Goal: Transaction & Acquisition: Obtain resource

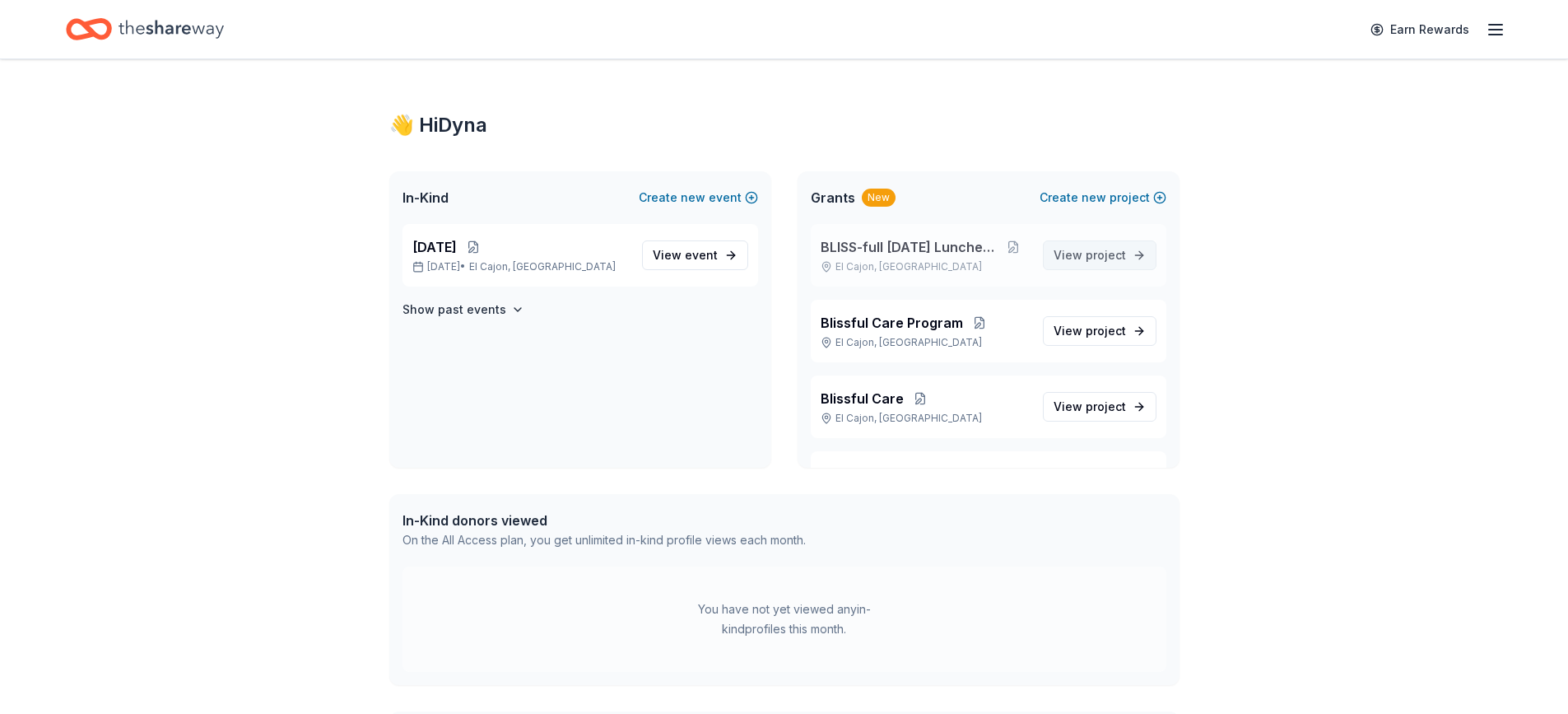
click at [1068, 255] on span "View project" at bounding box center [1089, 255] width 72 height 20
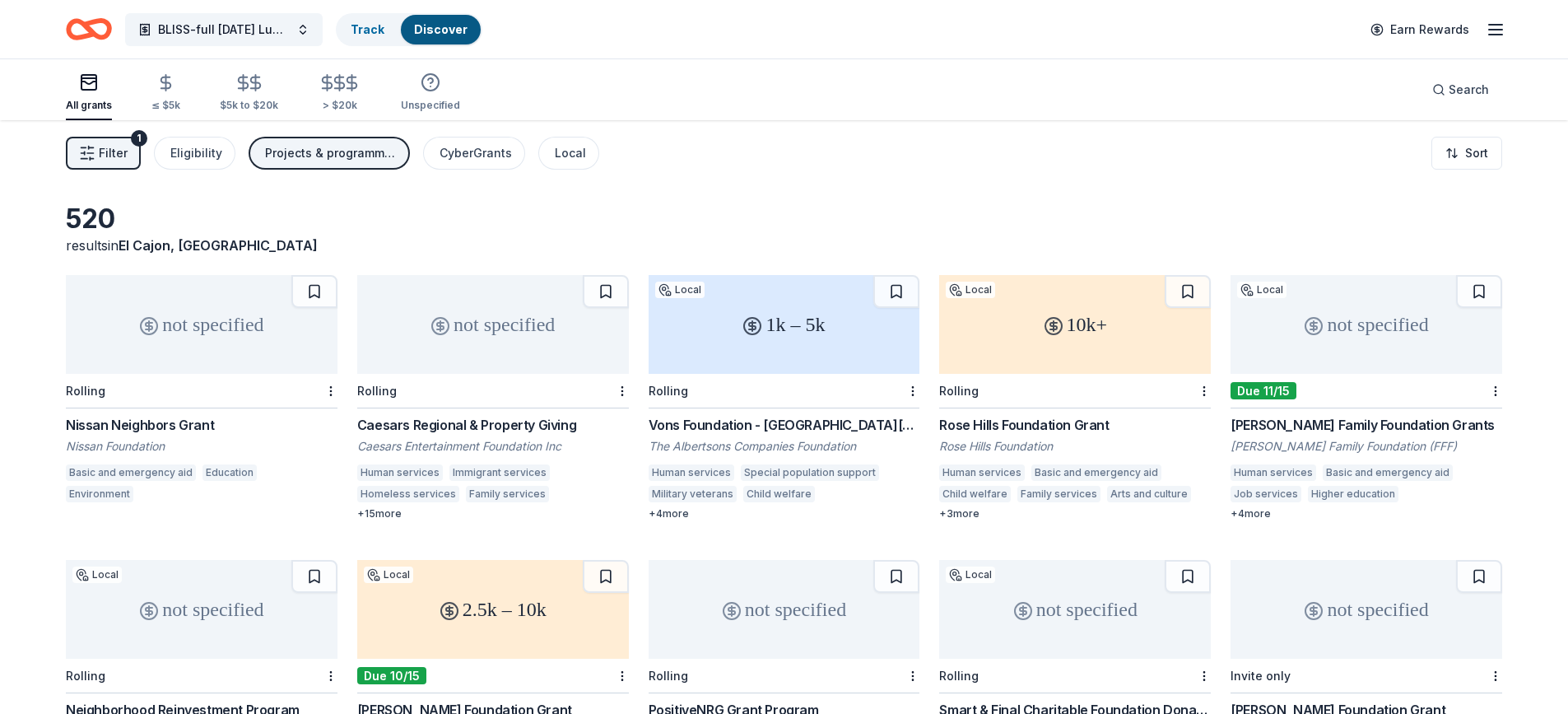
click at [762, 349] on div "1k – 5k" at bounding box center [784, 324] width 271 height 99
click at [989, 334] on div "10k+" at bounding box center [1074, 324] width 271 height 99
click at [1375, 339] on div "not specified" at bounding box center [1366, 324] width 271 height 99
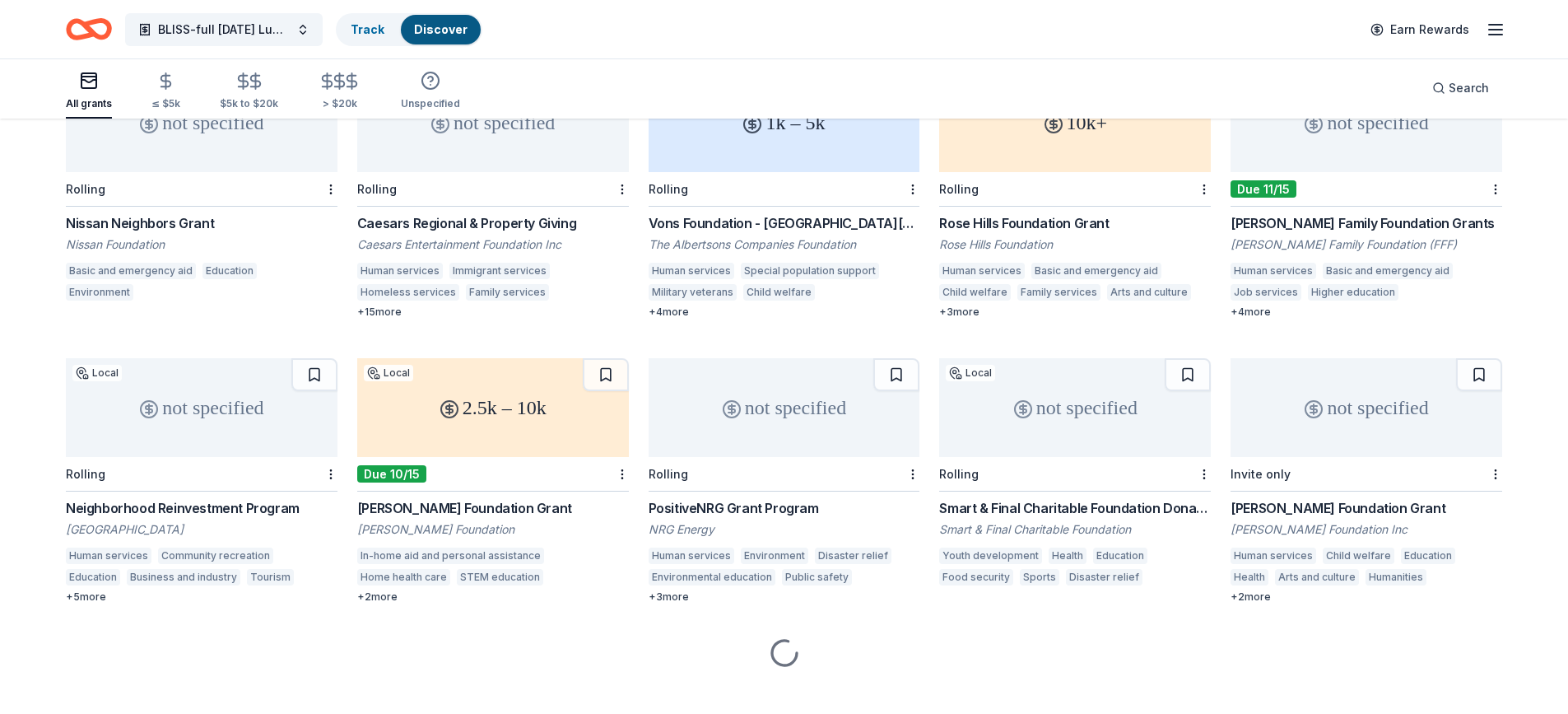
scroll to position [223, 0]
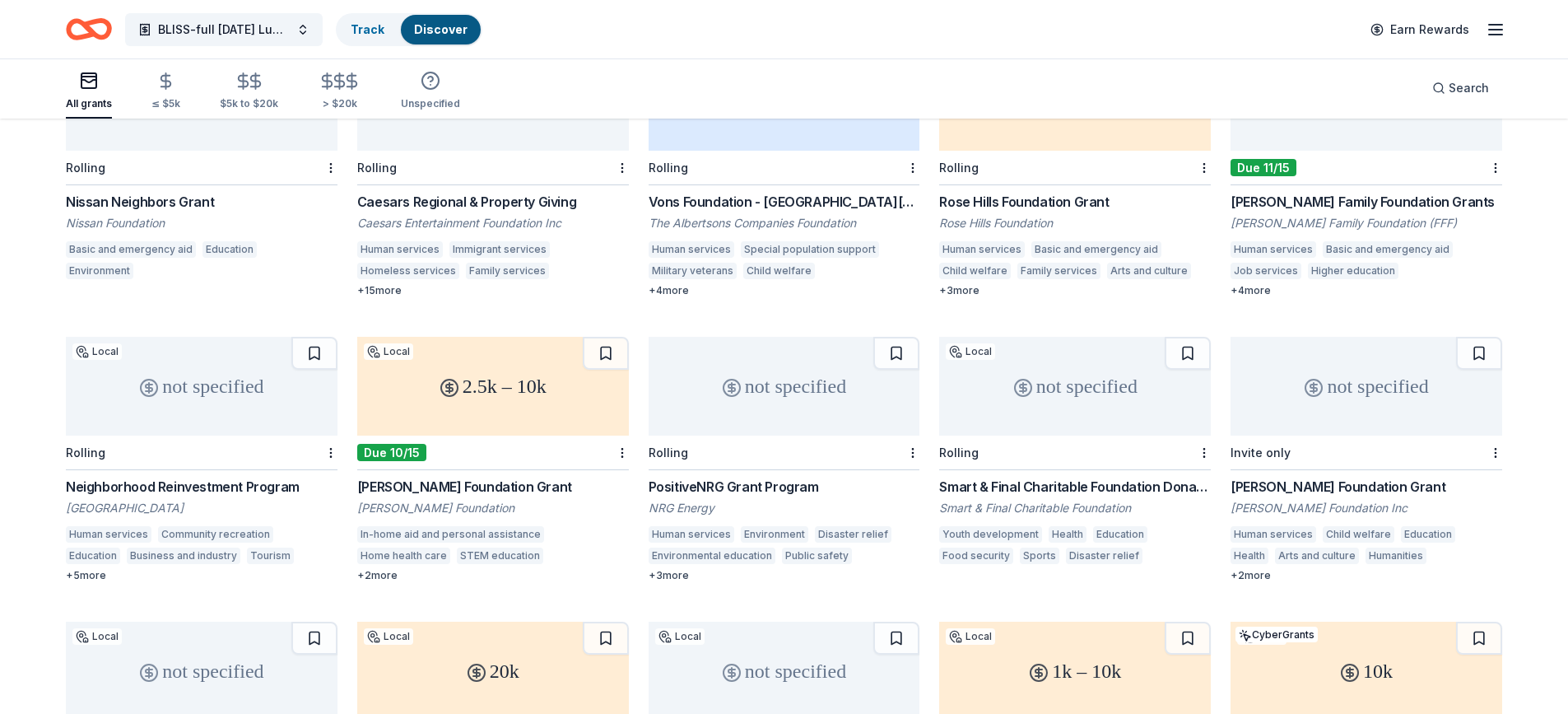
click at [142, 401] on div "not specified" at bounding box center [201, 386] width 271 height 99
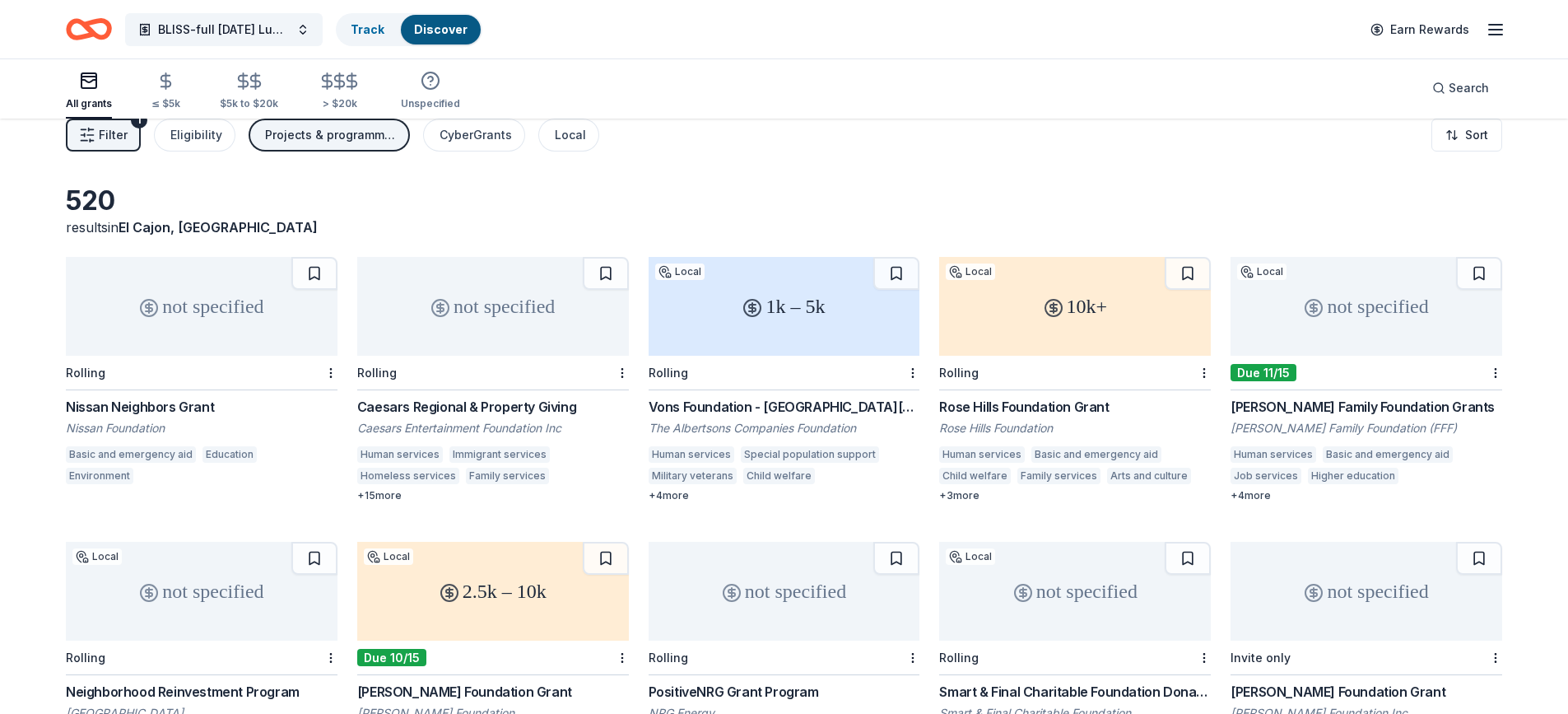
scroll to position [0, 0]
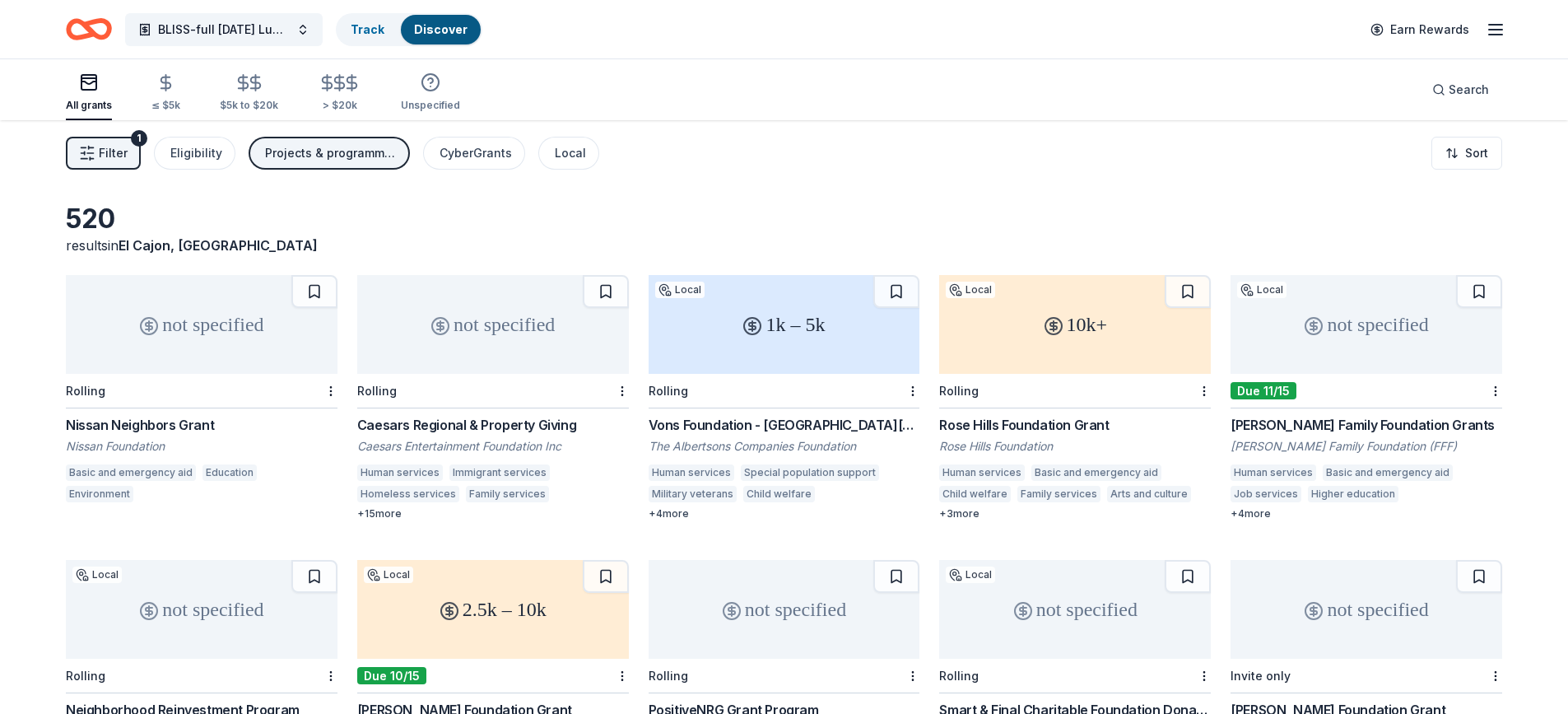
click at [180, 344] on div "not specified" at bounding box center [201, 324] width 271 height 99
click at [984, 316] on div "10k+" at bounding box center [1074, 324] width 271 height 99
click at [474, 429] on div "Caesars Regional & Property Giving" at bounding box center [492, 425] width 271 height 20
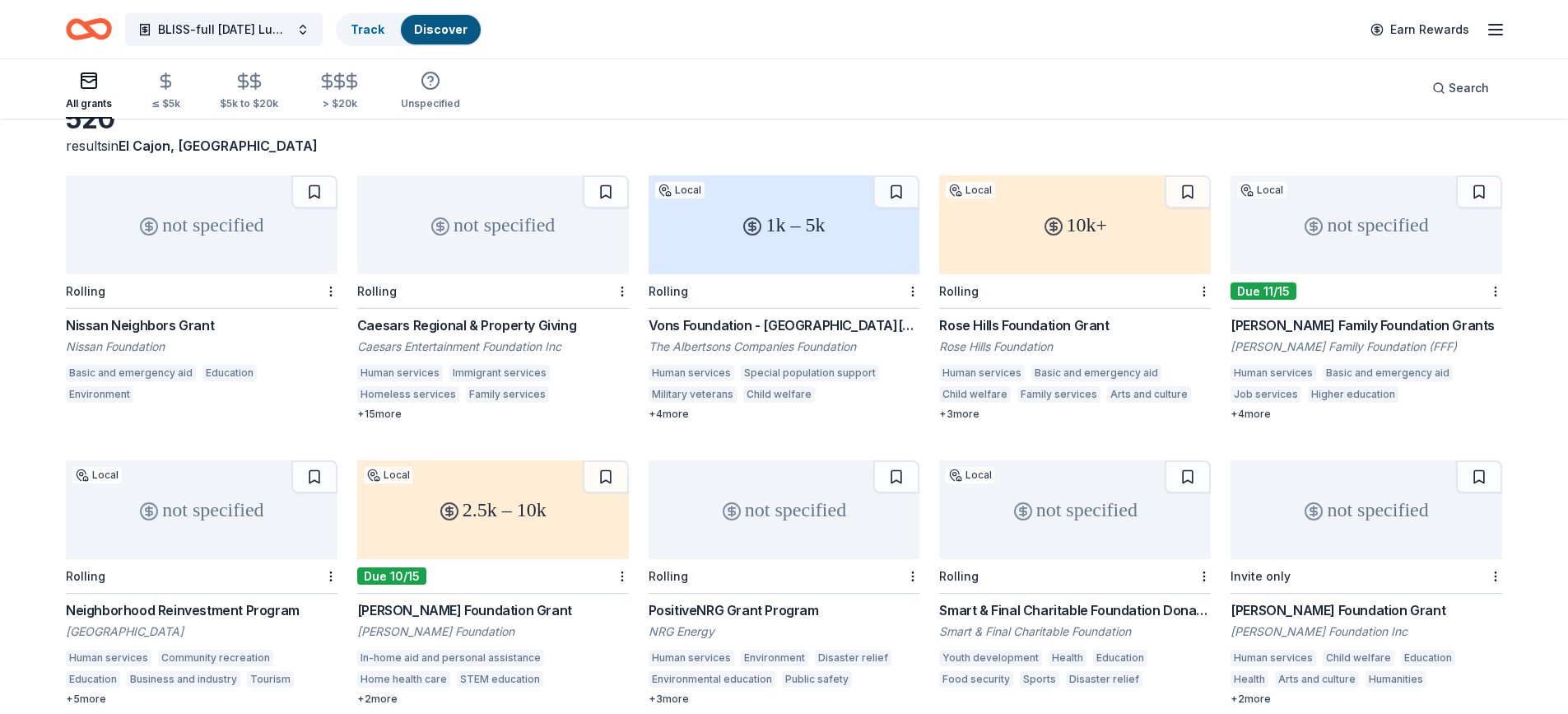
scroll to position [110, 0]
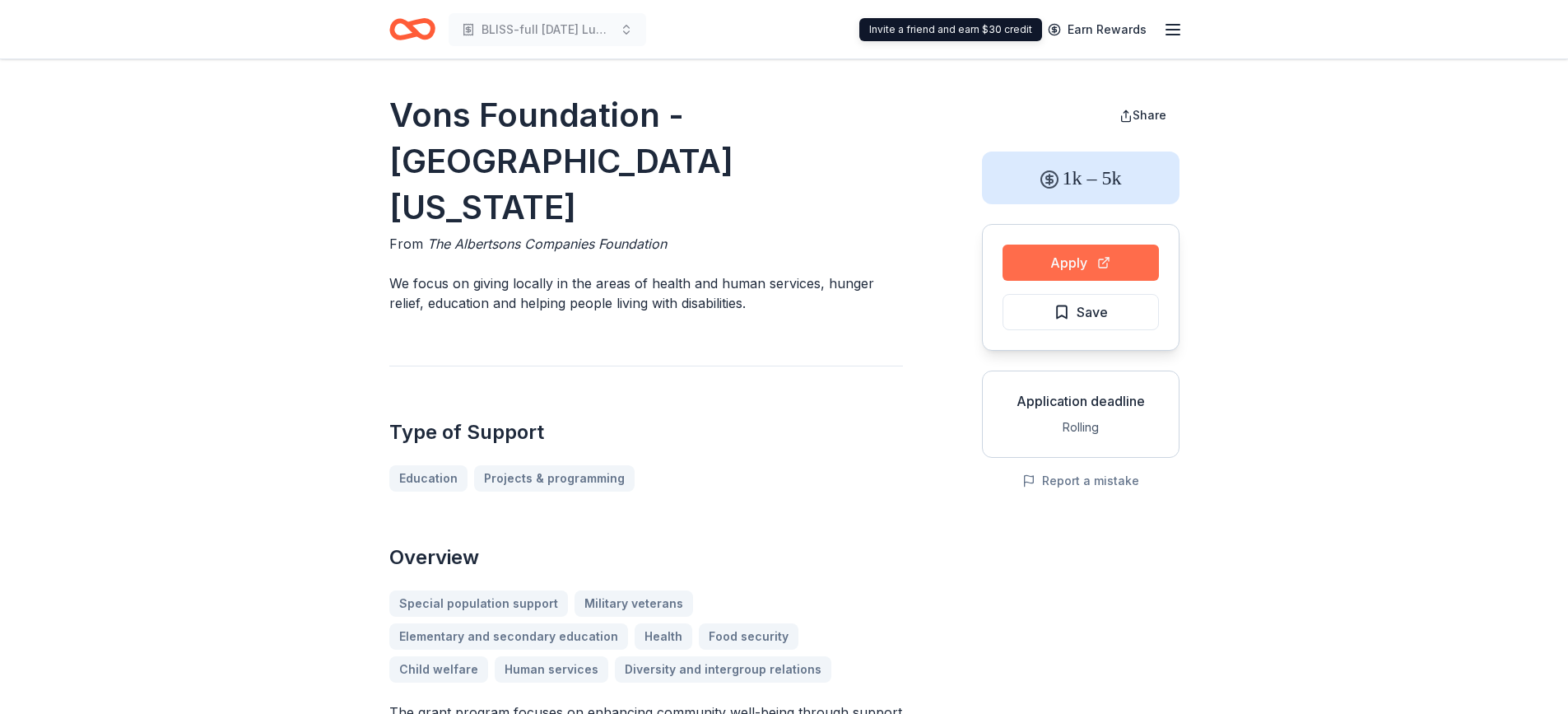
click at [1052, 262] on button "Apply" at bounding box center [1081, 262] width 156 height 36
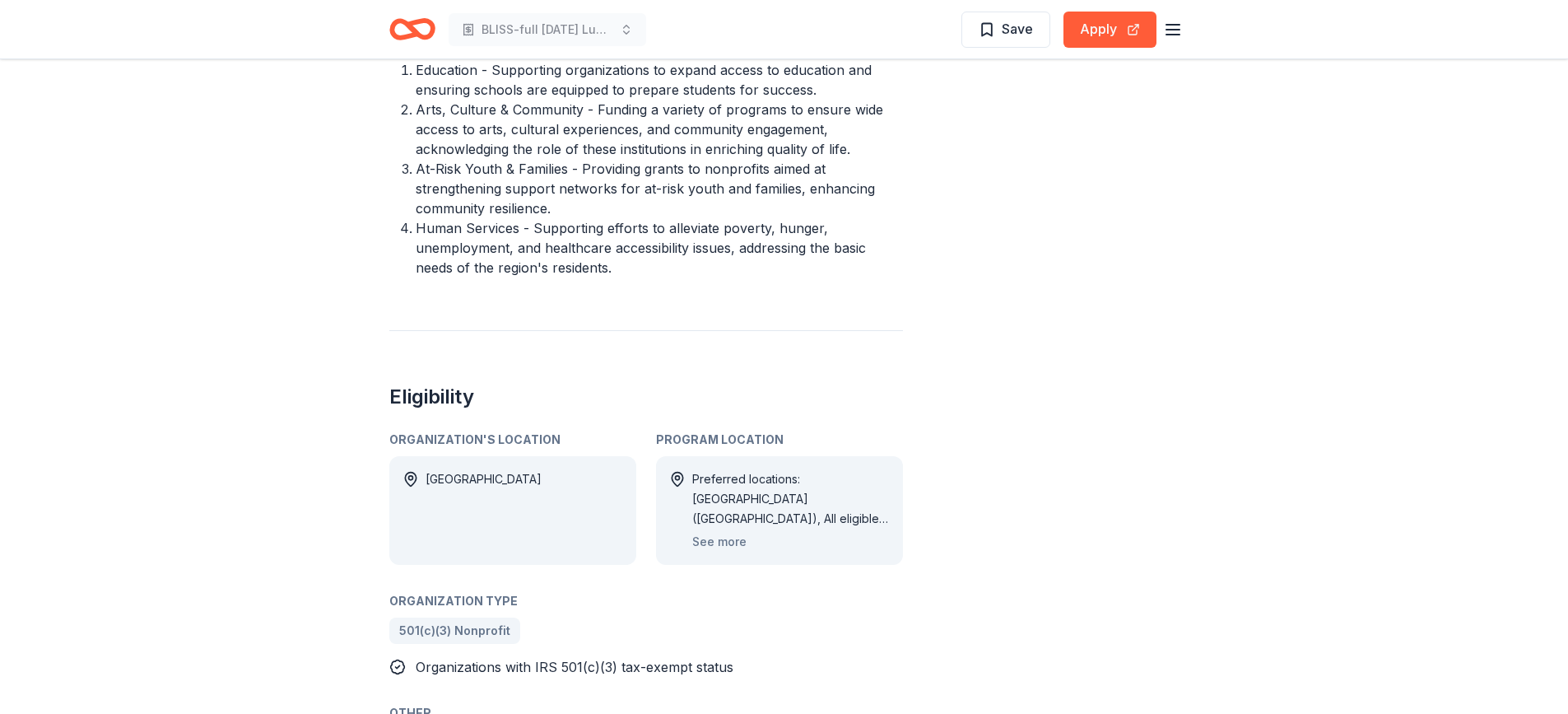
scroll to position [753, 0]
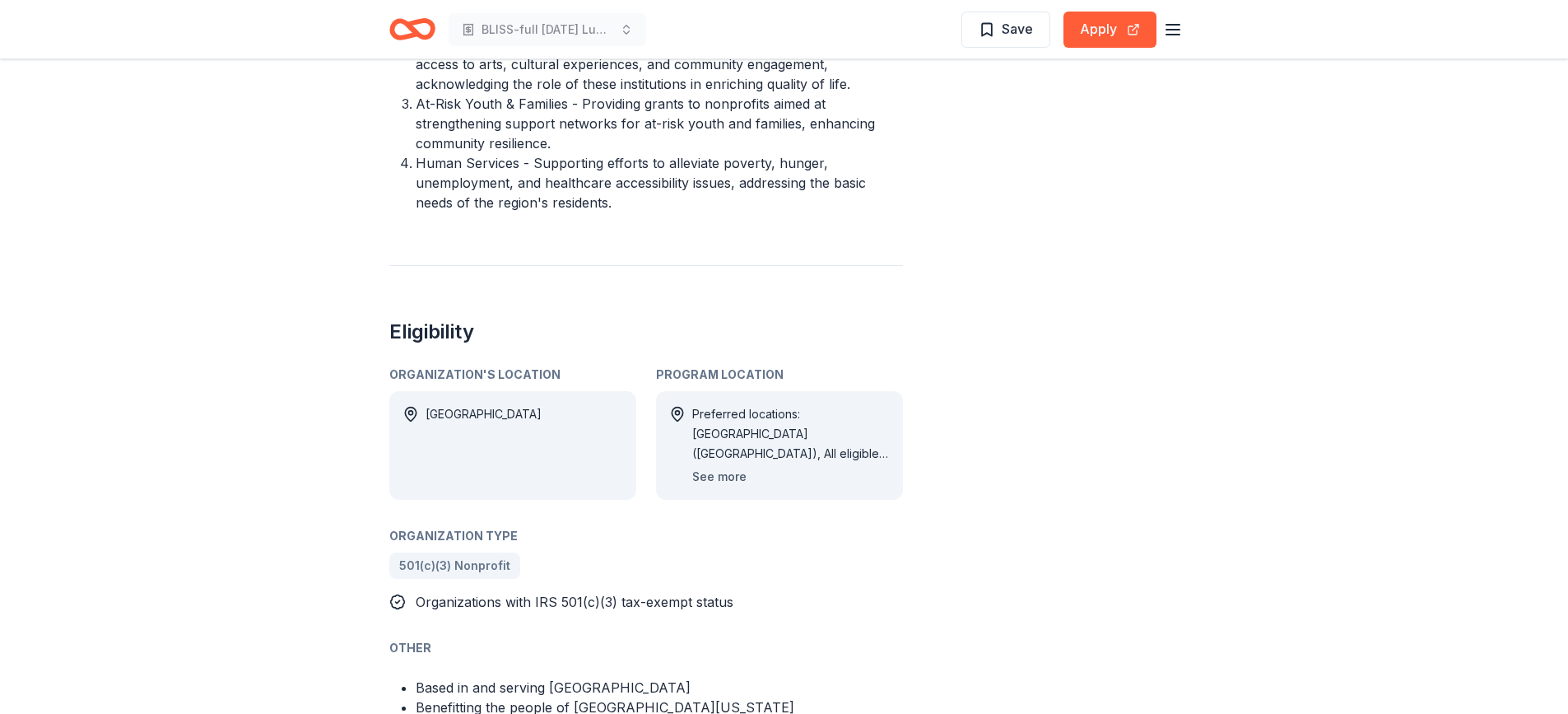
click at [720, 467] on button "See more" at bounding box center [719, 477] width 55 height 20
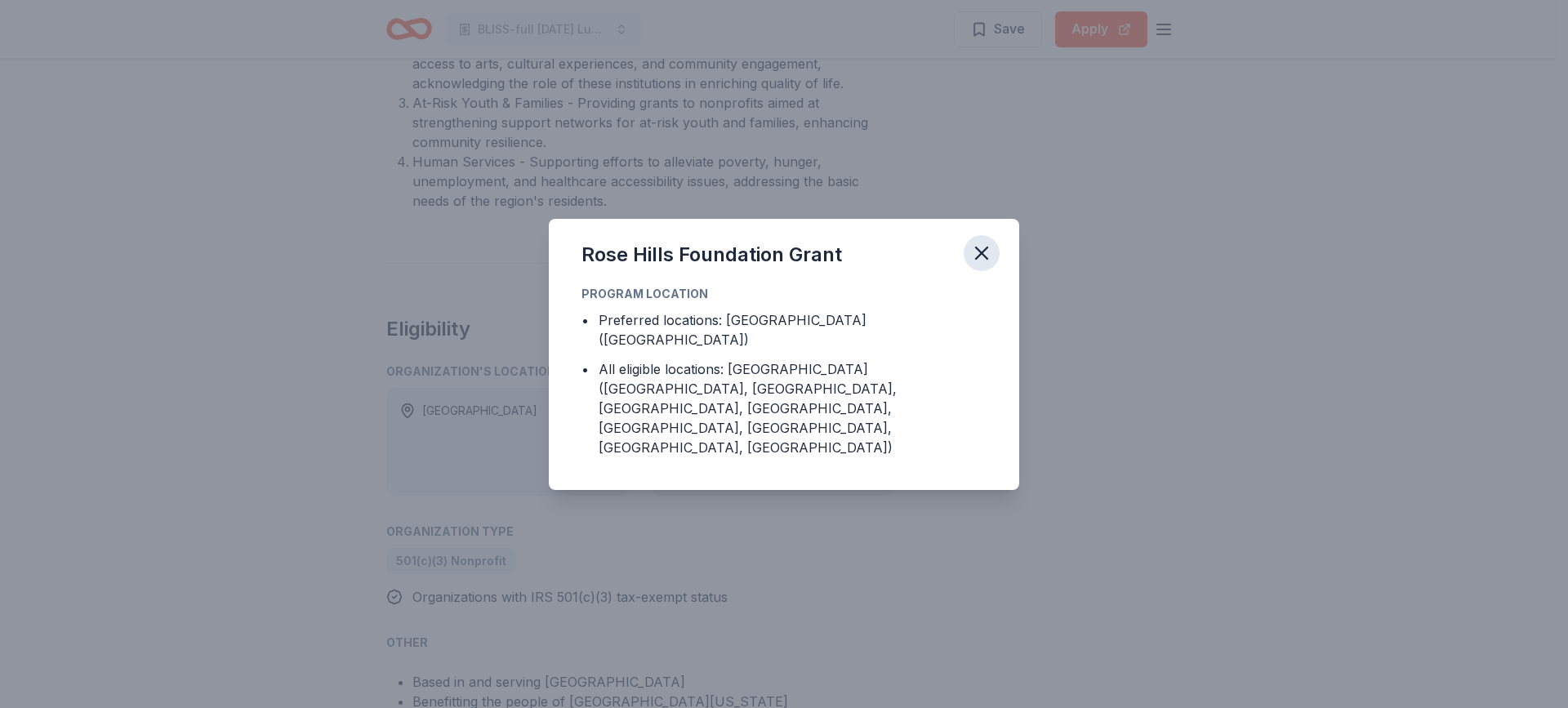
click at [989, 265] on icon "button" at bounding box center [981, 252] width 22 height 22
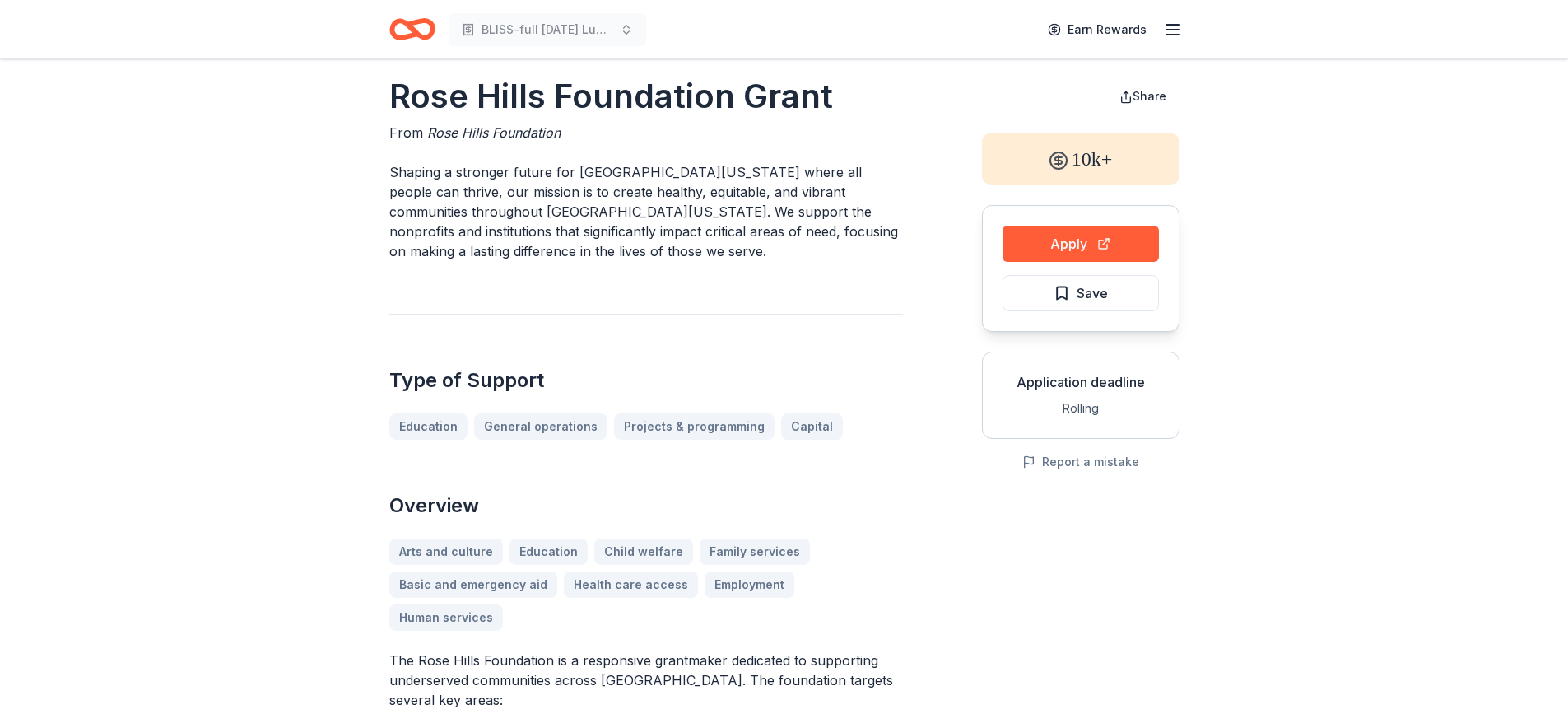
scroll to position [13, 0]
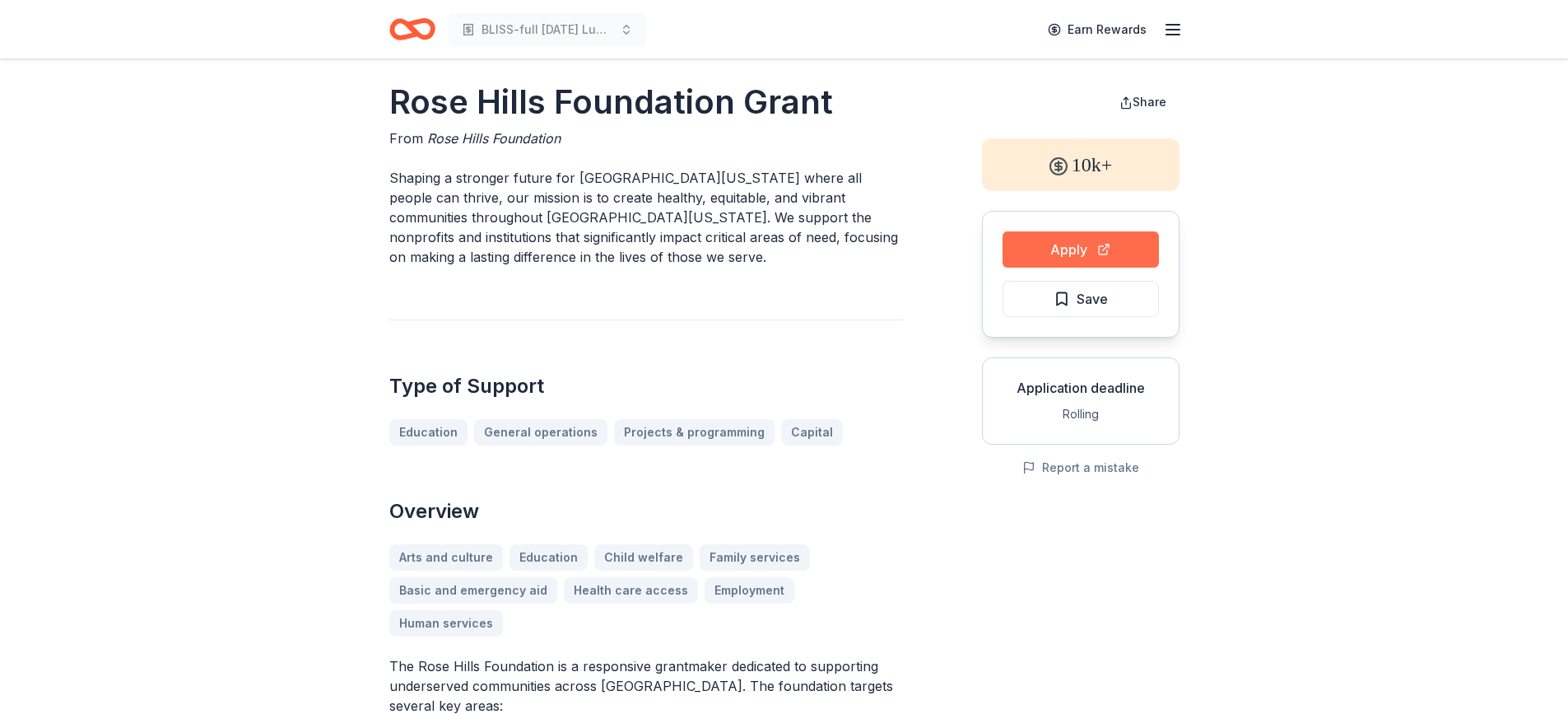
click at [1036, 249] on button "Apply" at bounding box center [1081, 249] width 156 height 36
click at [1063, 242] on button "Apply" at bounding box center [1081, 249] width 156 height 36
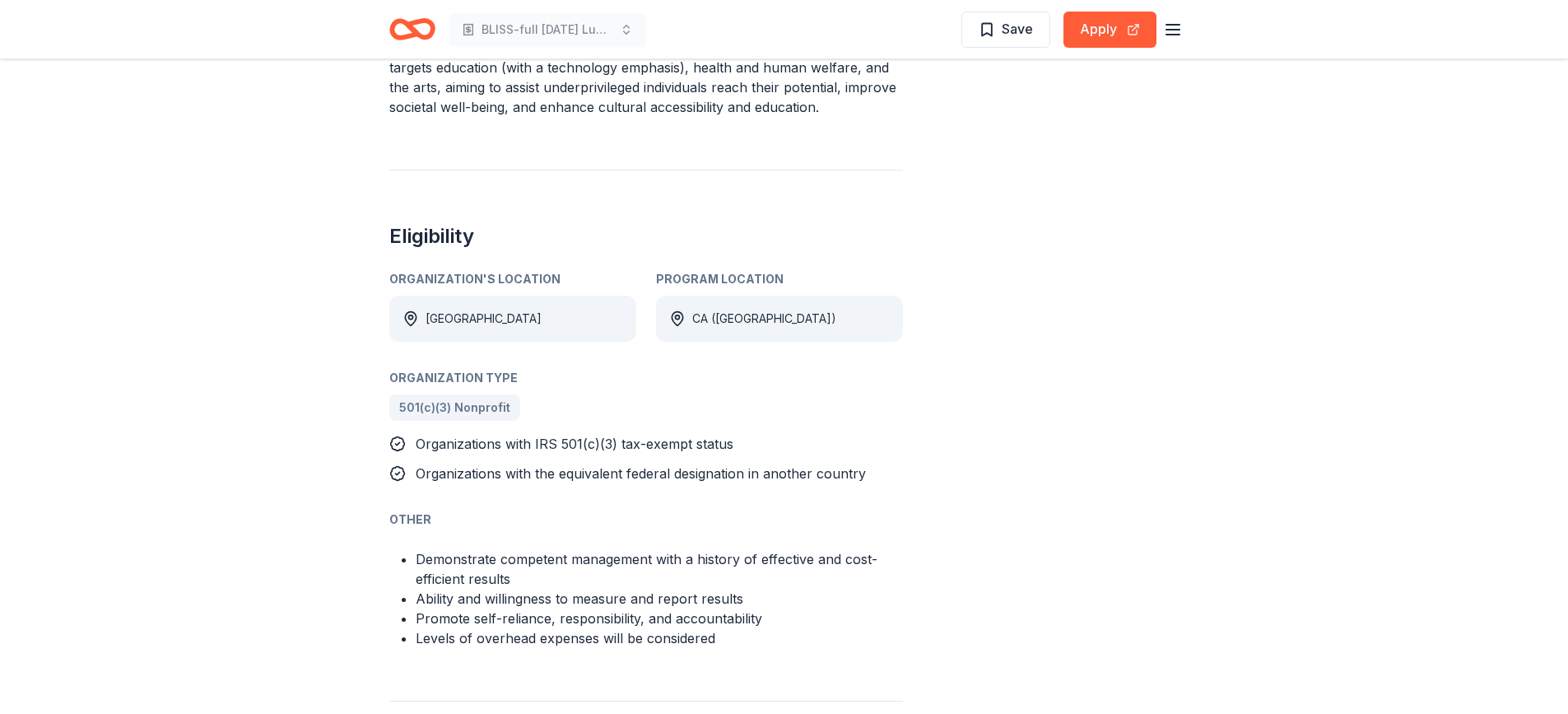
scroll to position [706, 0]
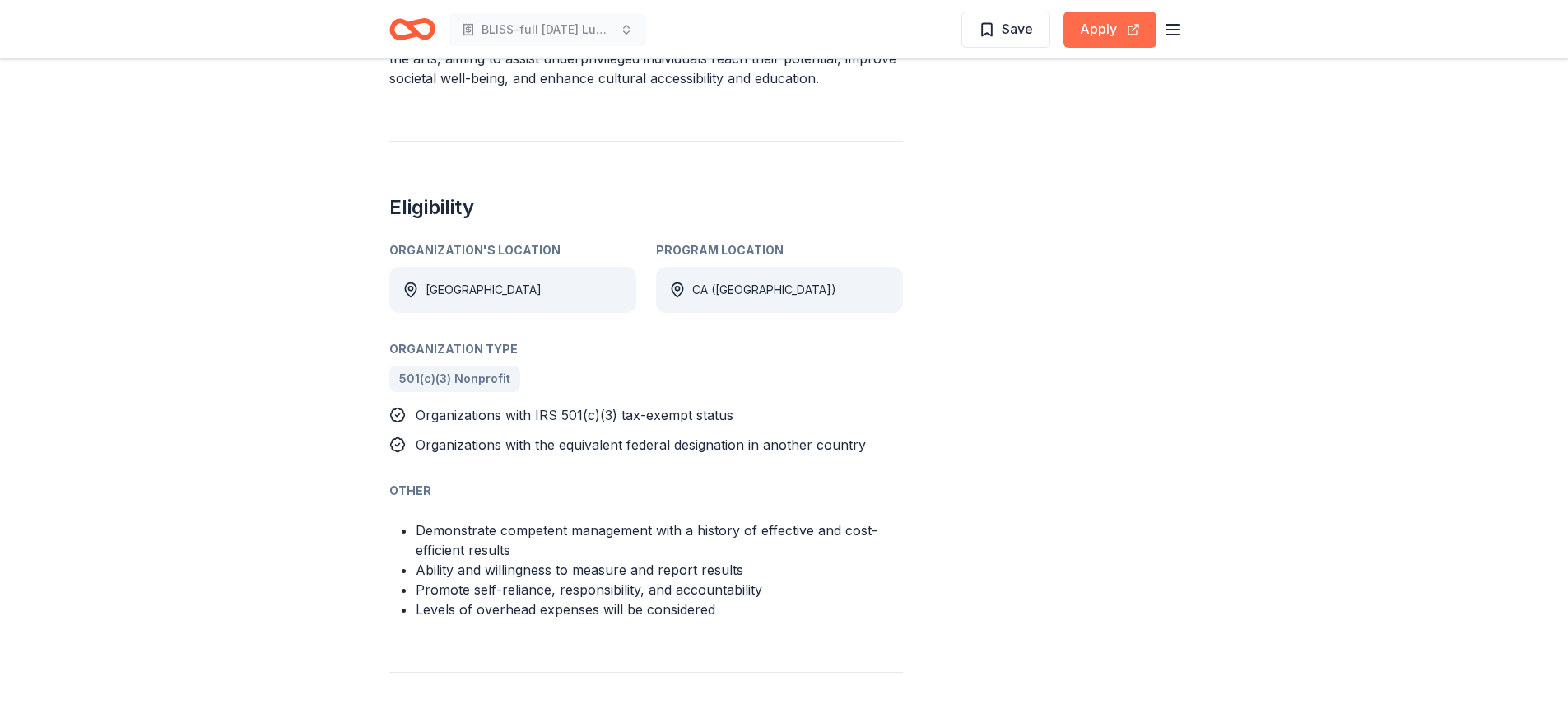
click at [1113, 33] on button "Apply" at bounding box center [1109, 29] width 93 height 36
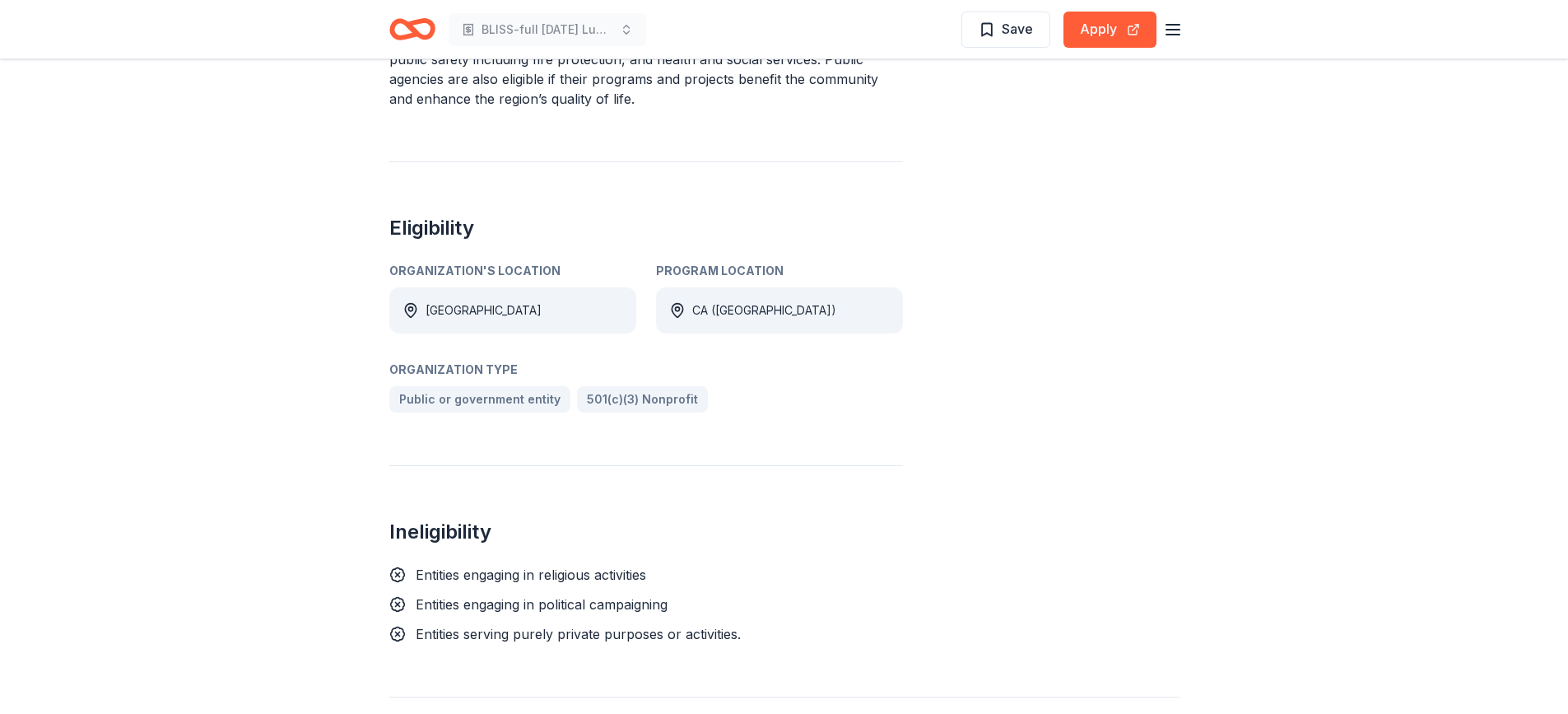
scroll to position [620, 0]
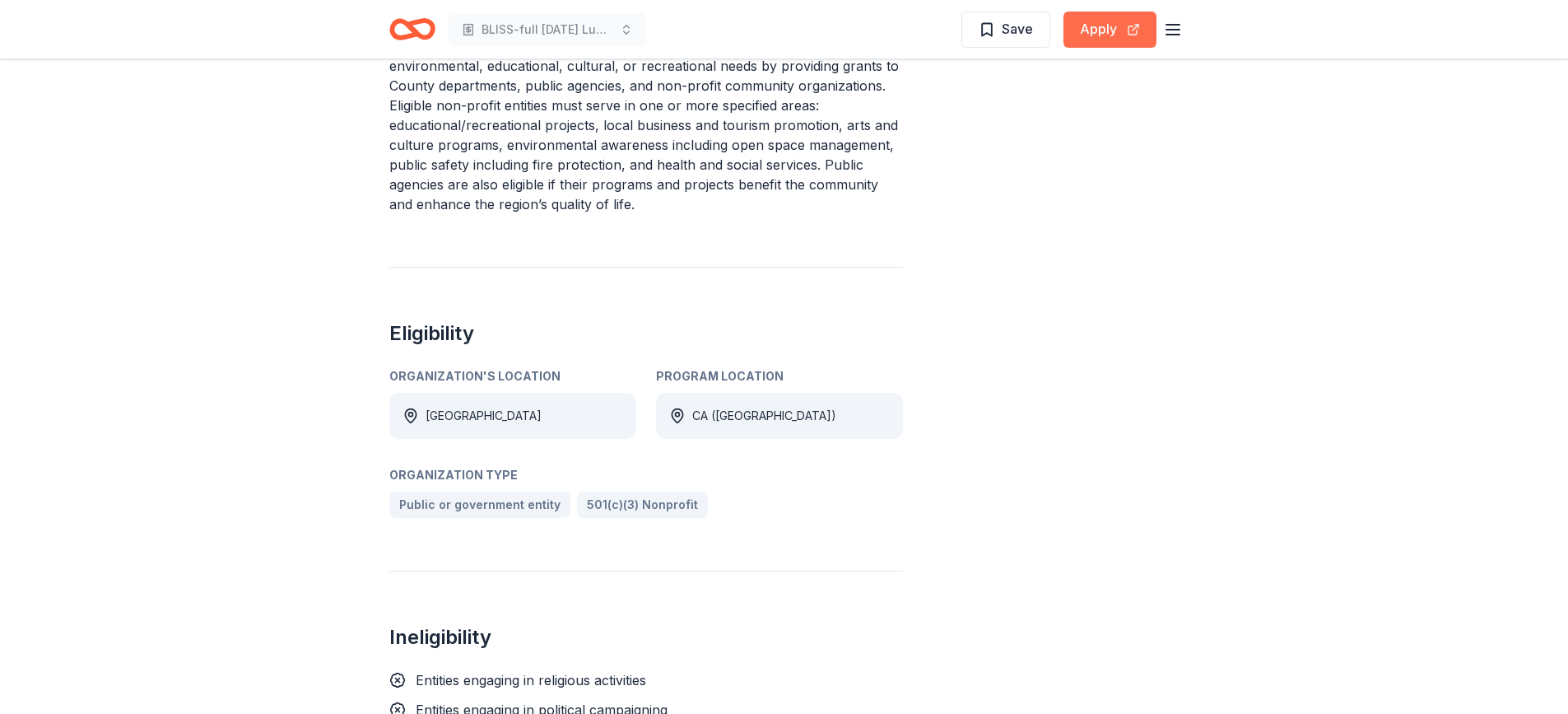
click at [1092, 23] on button "Apply" at bounding box center [1109, 29] width 93 height 36
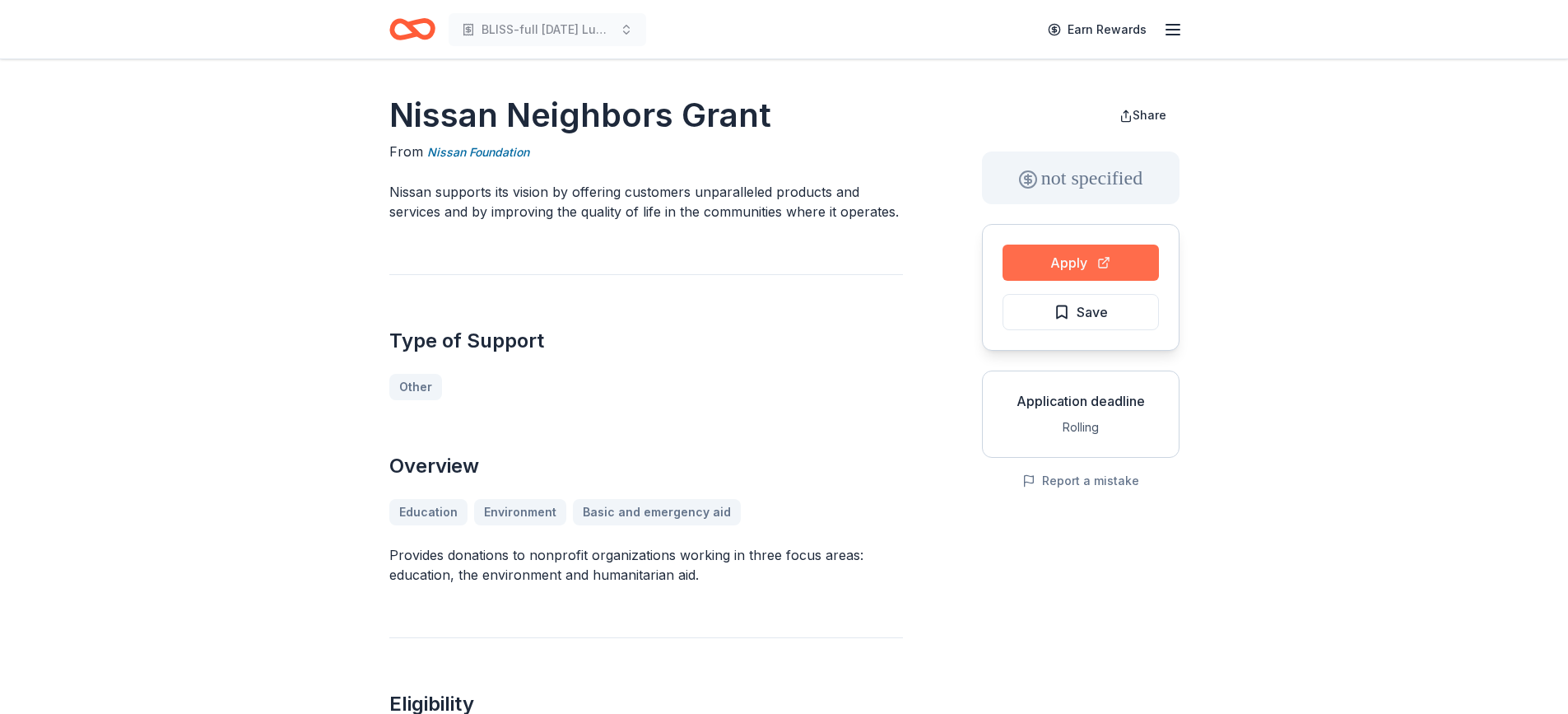
click at [1054, 266] on button "Apply" at bounding box center [1081, 262] width 156 height 36
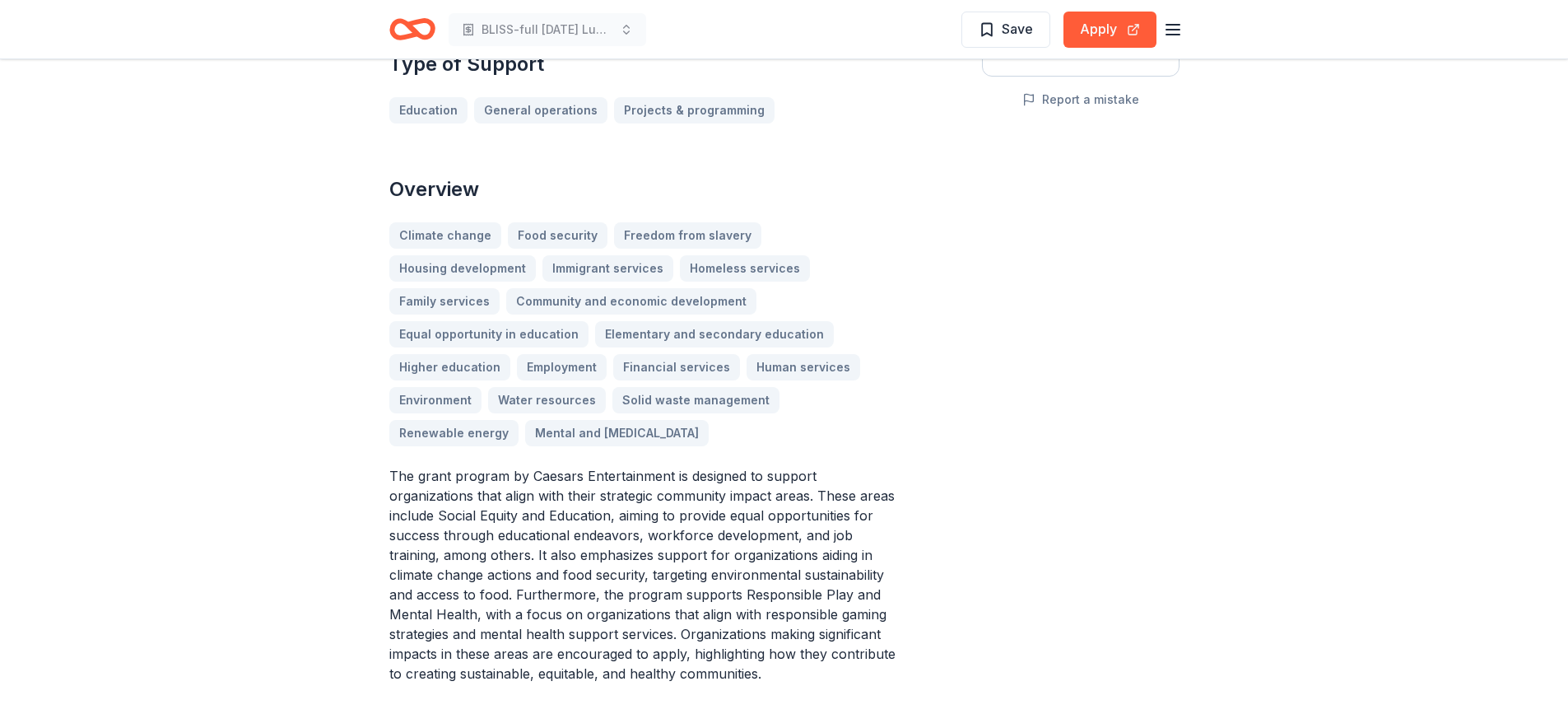
scroll to position [333, 0]
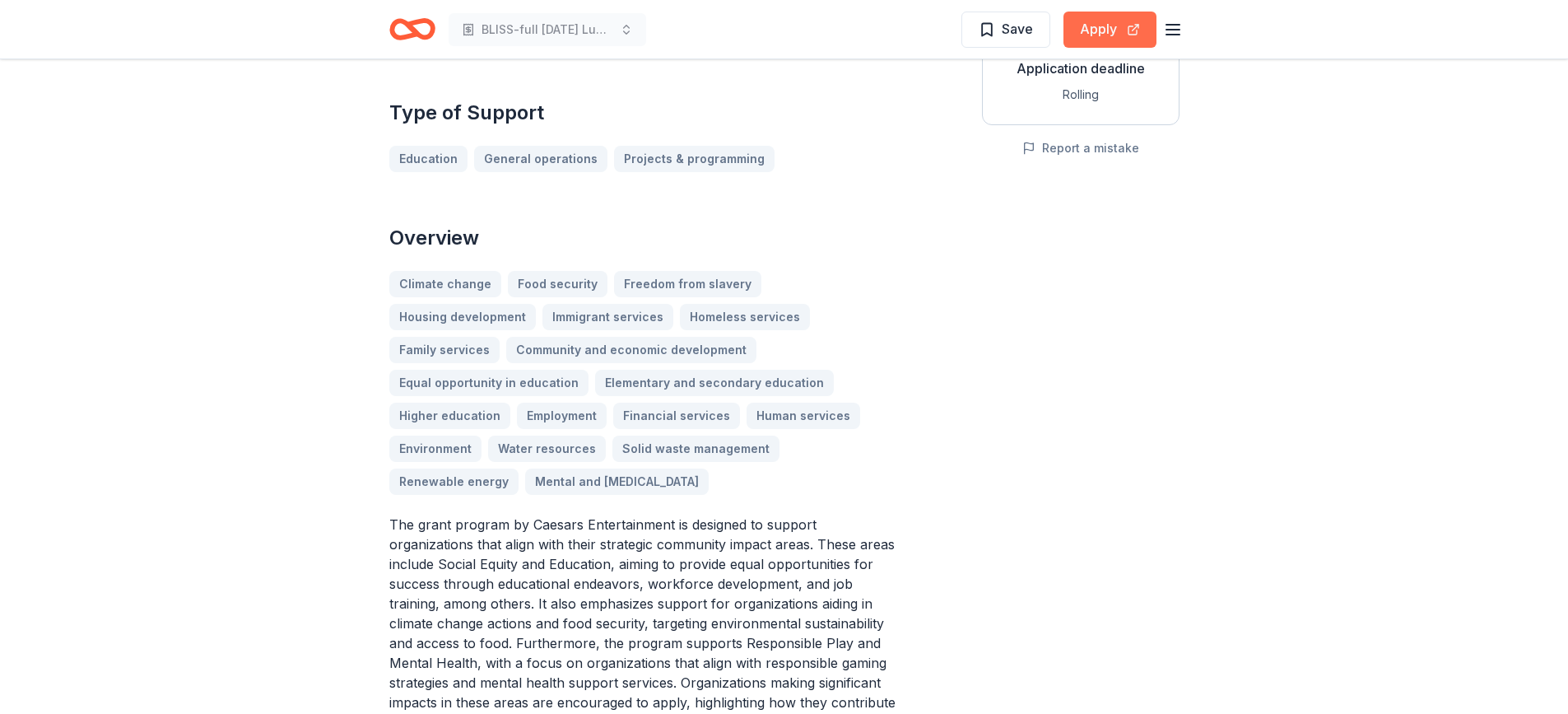
click at [1107, 33] on button "Apply" at bounding box center [1109, 29] width 93 height 36
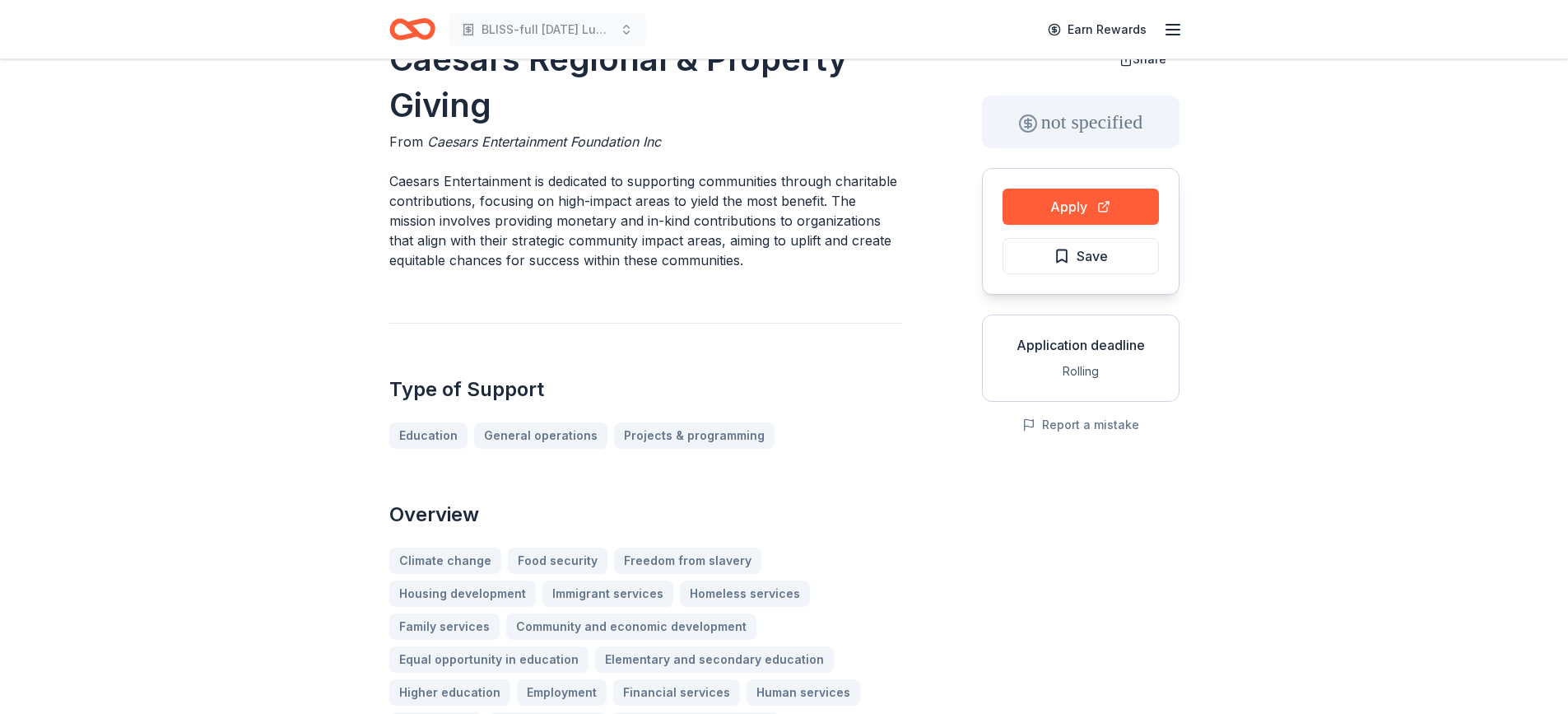
scroll to position [0, 0]
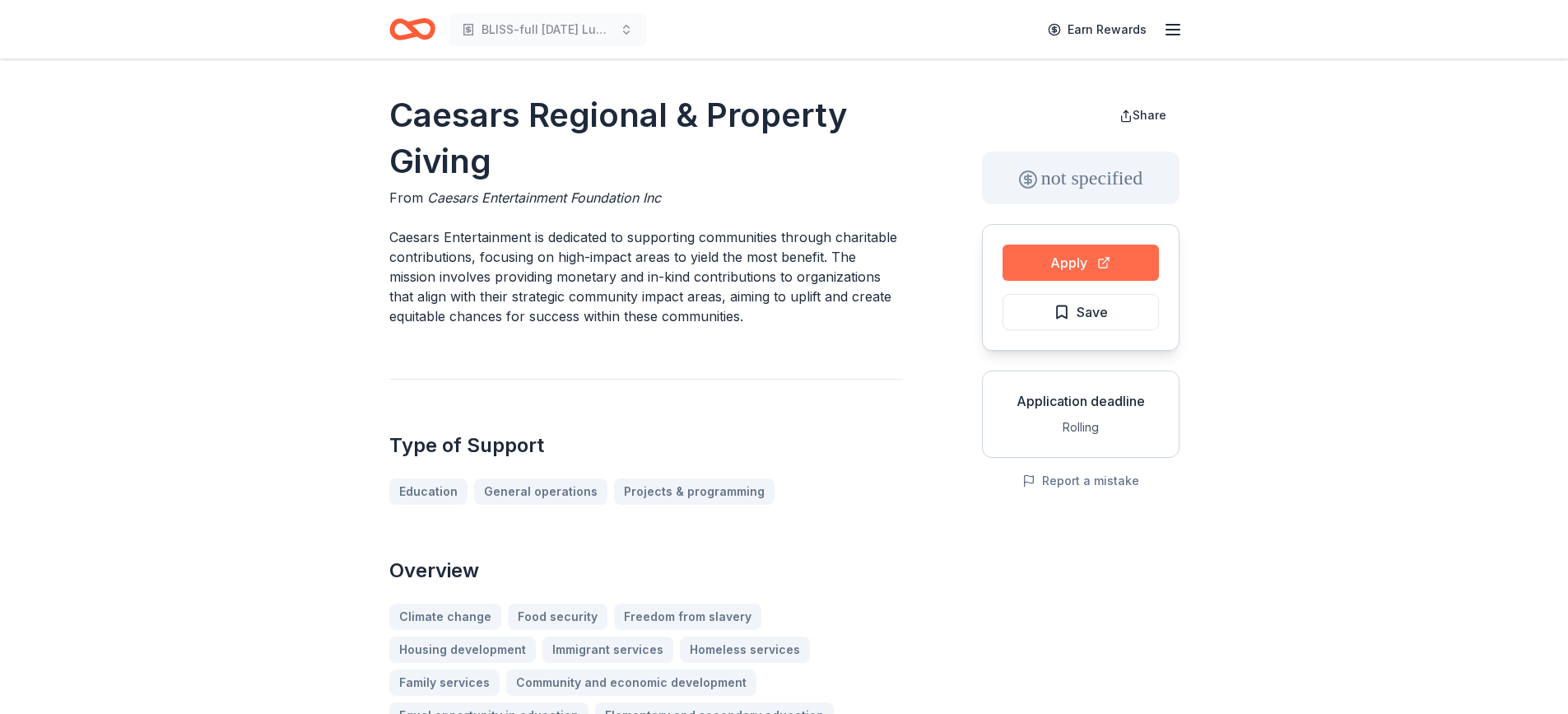
click at [1065, 264] on button "Apply" at bounding box center [1081, 262] width 156 height 36
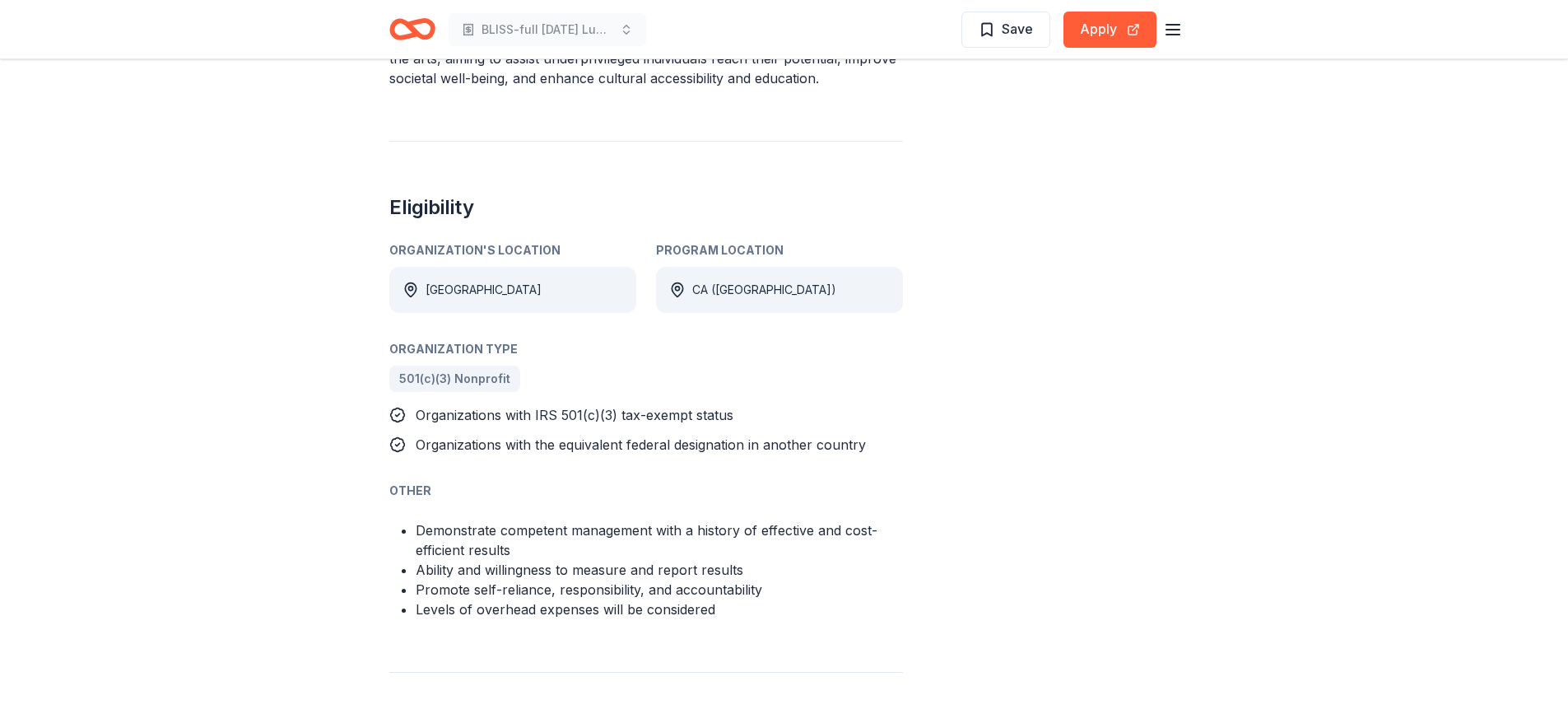
scroll to position [706, 0]
